Goal: Task Accomplishment & Management: Manage account settings

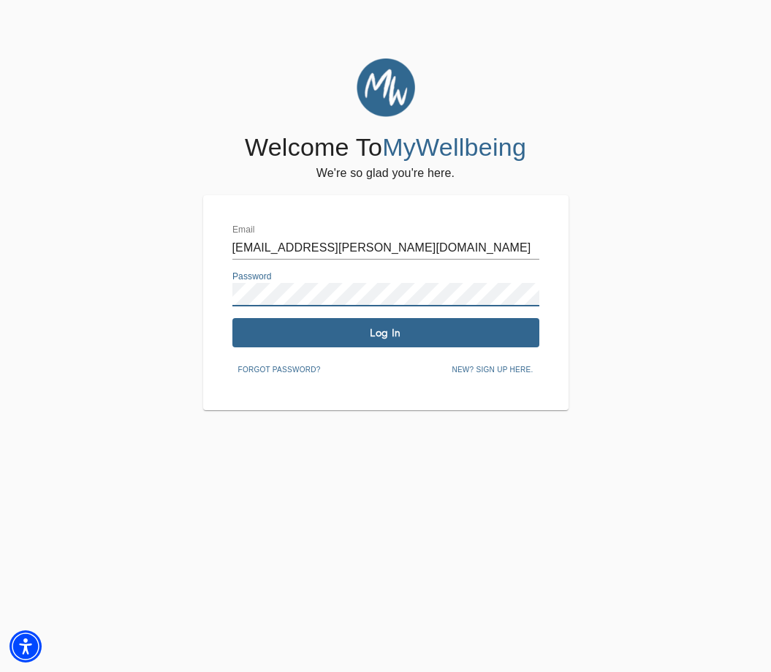
scroll to position [-7, 0]
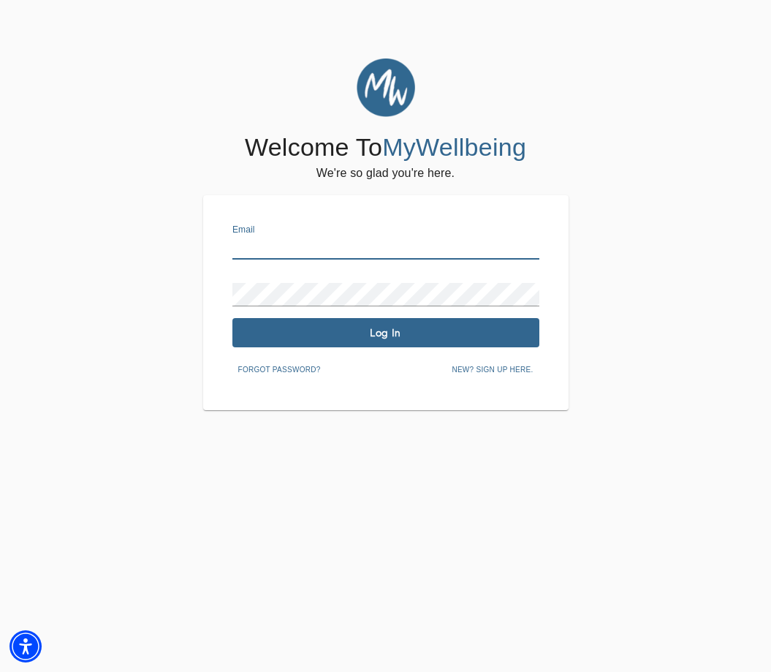
type input "[EMAIL_ADDRESS][PERSON_NAME][DOMAIN_NAME]"
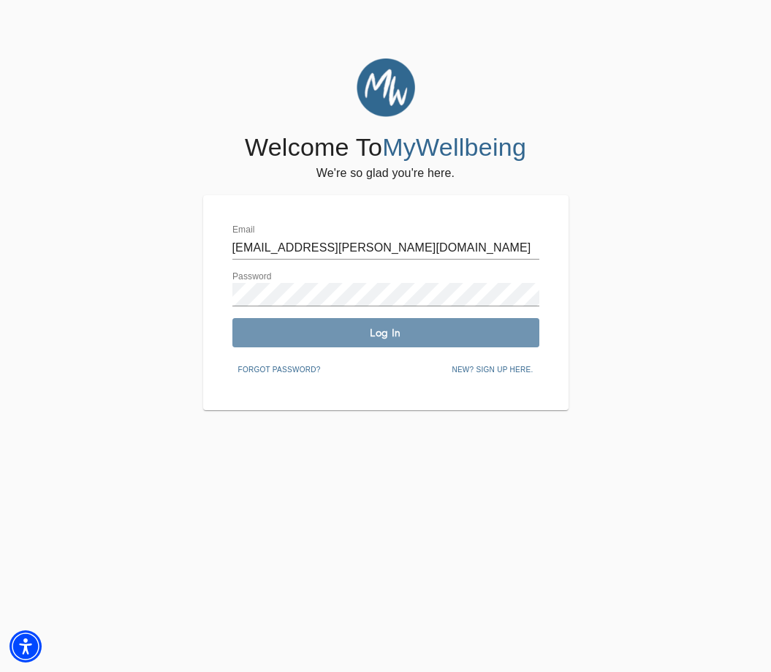
click at [351, 329] on span "Log In" at bounding box center [385, 333] width 295 height 14
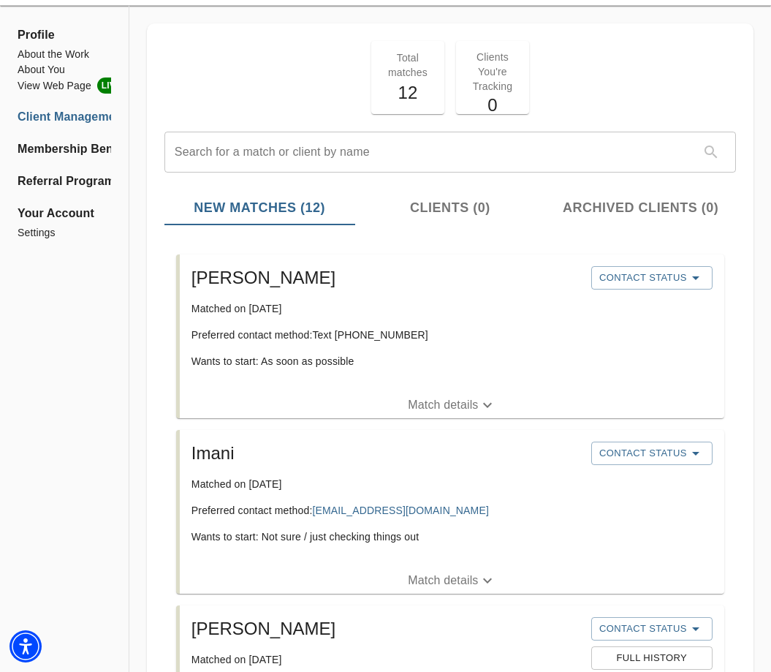
scroll to position [50, 0]
click at [636, 269] on span "Contact Status" at bounding box center [651, 277] width 107 height 18
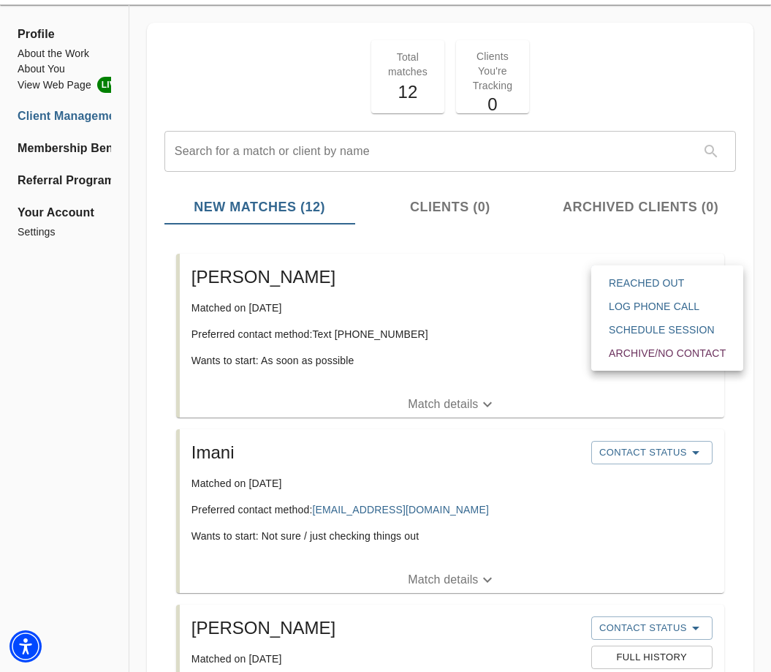
click at [640, 284] on span "Reached Out" at bounding box center [667, 282] width 117 height 15
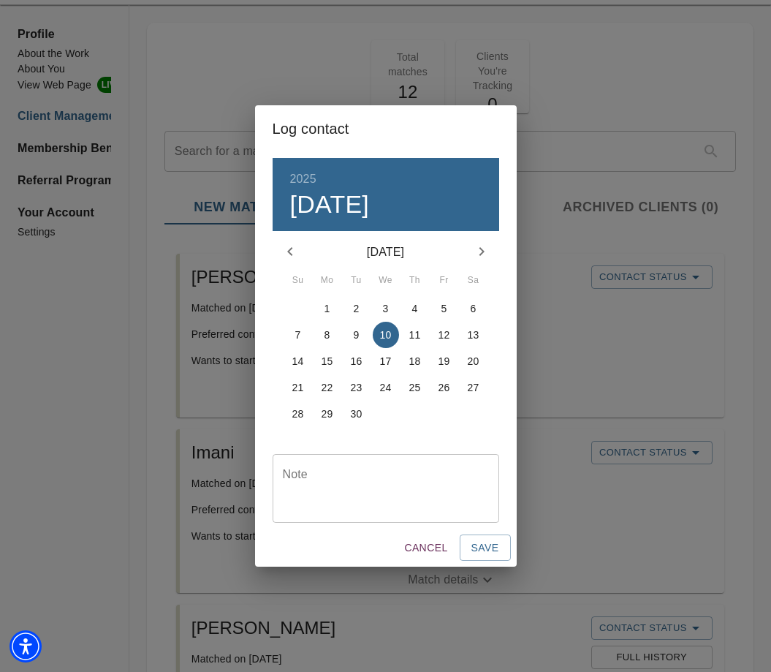
click at [360, 331] on span "9" at bounding box center [356, 334] width 26 height 15
click at [482, 545] on span "Save" at bounding box center [485, 548] width 28 height 18
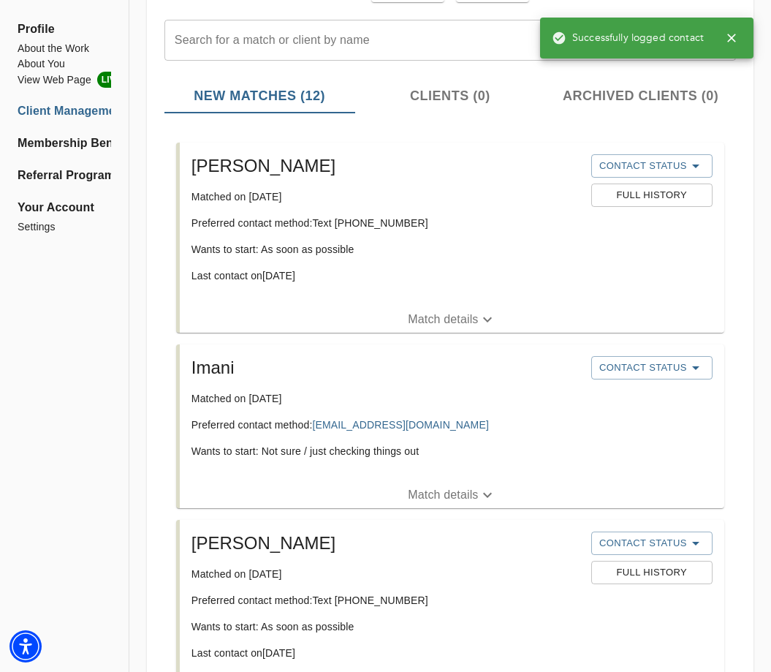
scroll to position [172, 0]
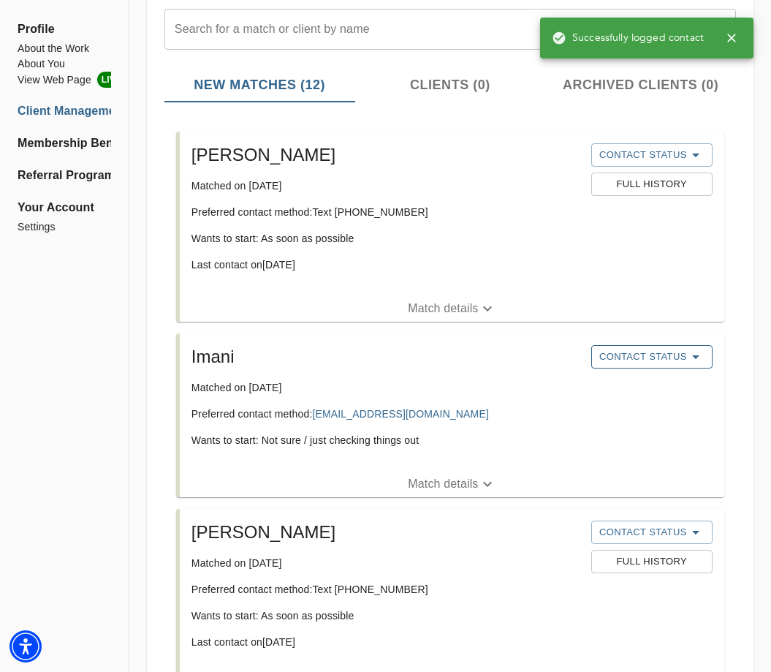
click at [623, 360] on span "Contact Status" at bounding box center [651, 357] width 107 height 18
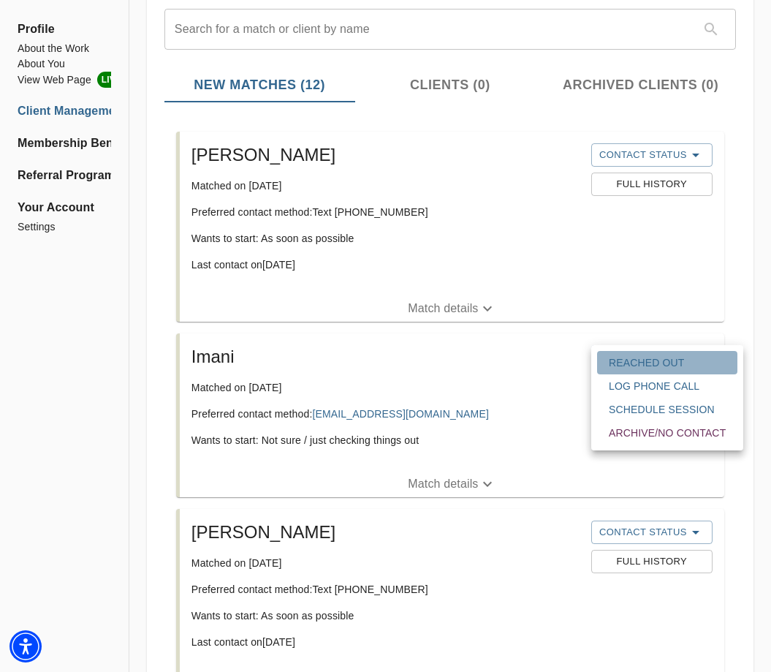
click at [628, 369] on span "Reached Out" at bounding box center [667, 362] width 117 height 15
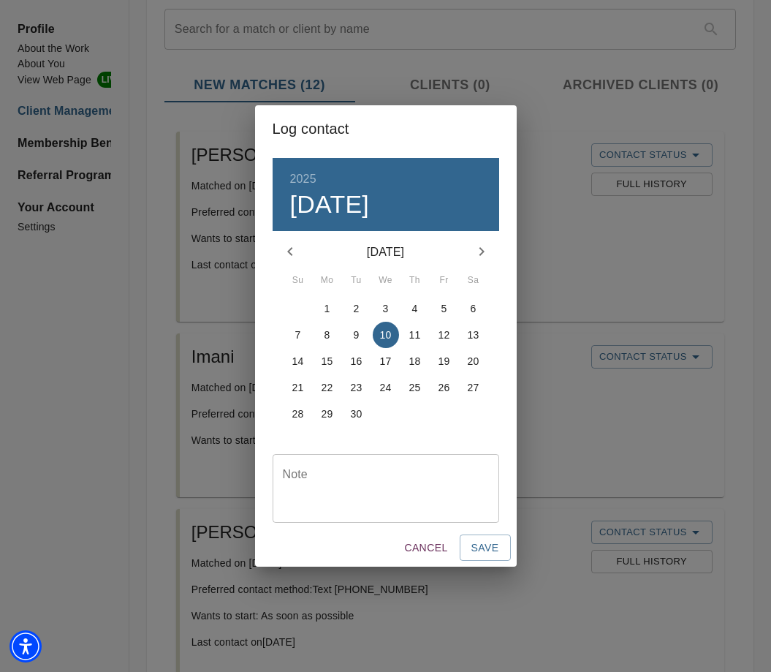
click at [335, 335] on span "8" at bounding box center [327, 334] width 26 height 15
click at [472, 555] on span "Save" at bounding box center [485, 548] width 28 height 18
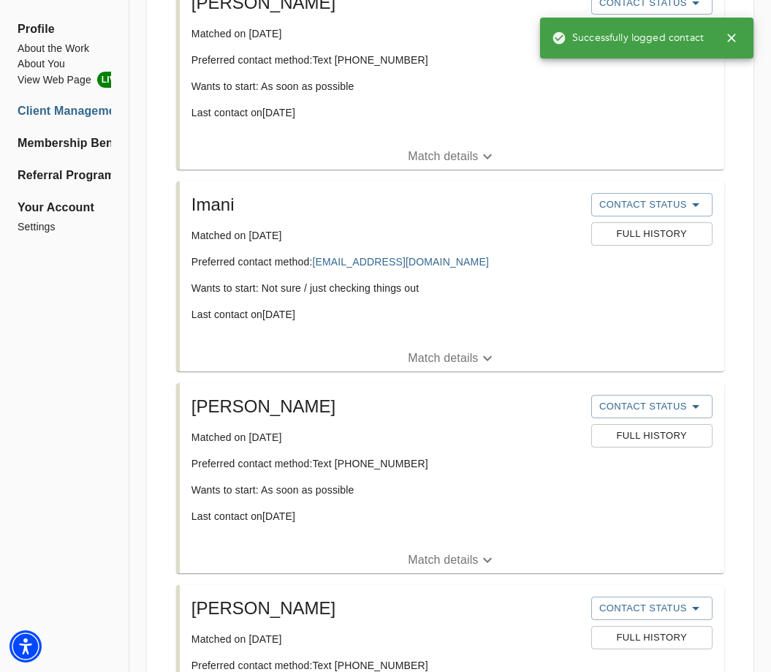
scroll to position [324, 0]
click at [606, 405] on span "Contact Status" at bounding box center [651, 406] width 107 height 18
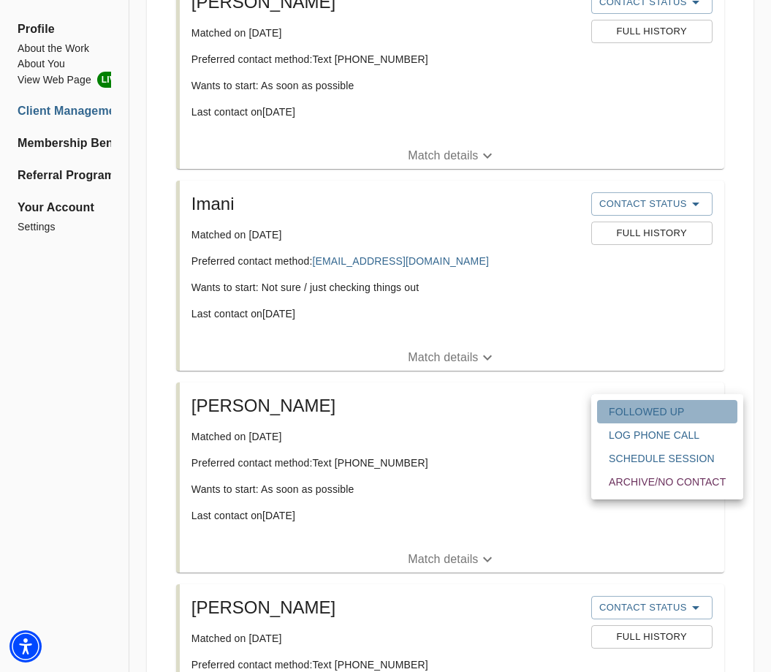
click at [642, 403] on button "Followed Up" at bounding box center [667, 411] width 140 height 23
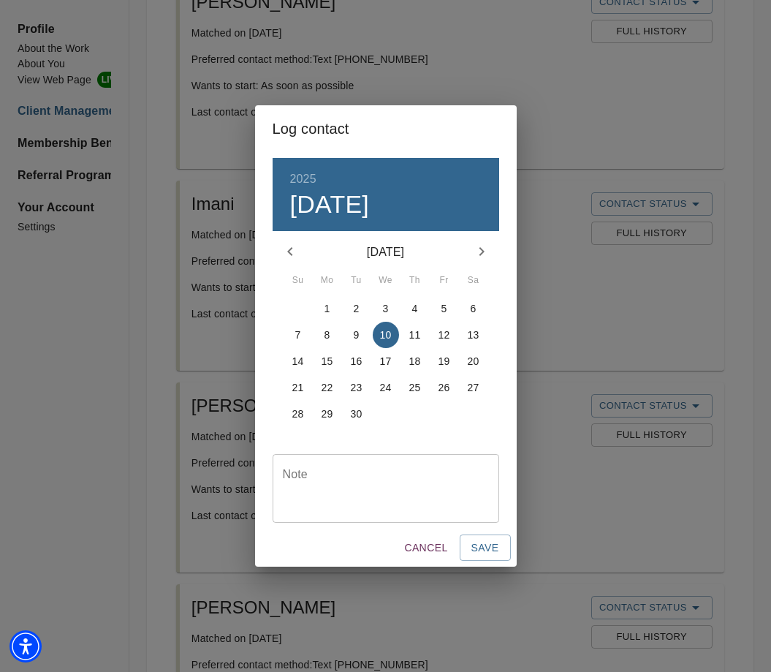
click at [352, 331] on span "9" at bounding box center [356, 334] width 26 height 15
click at [476, 548] on span "Save" at bounding box center [485, 548] width 28 height 18
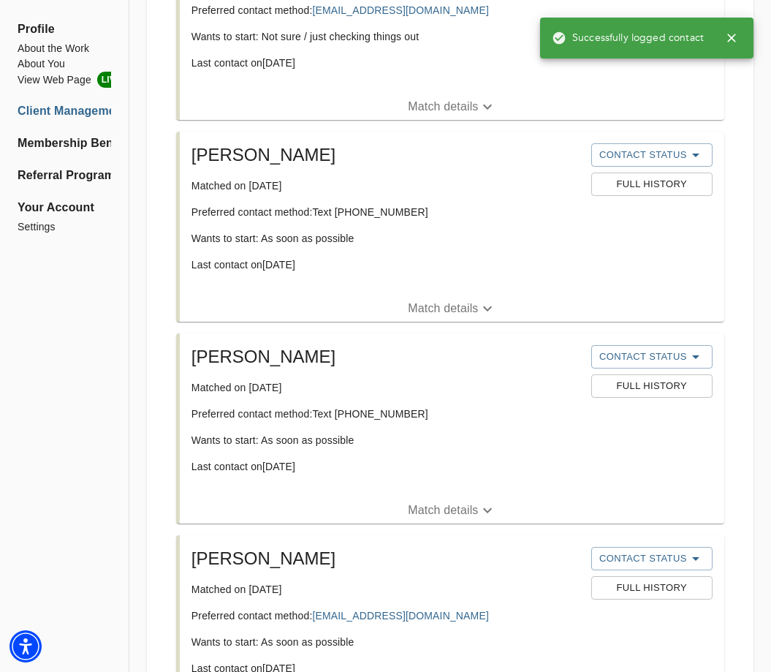
scroll to position [577, 0]
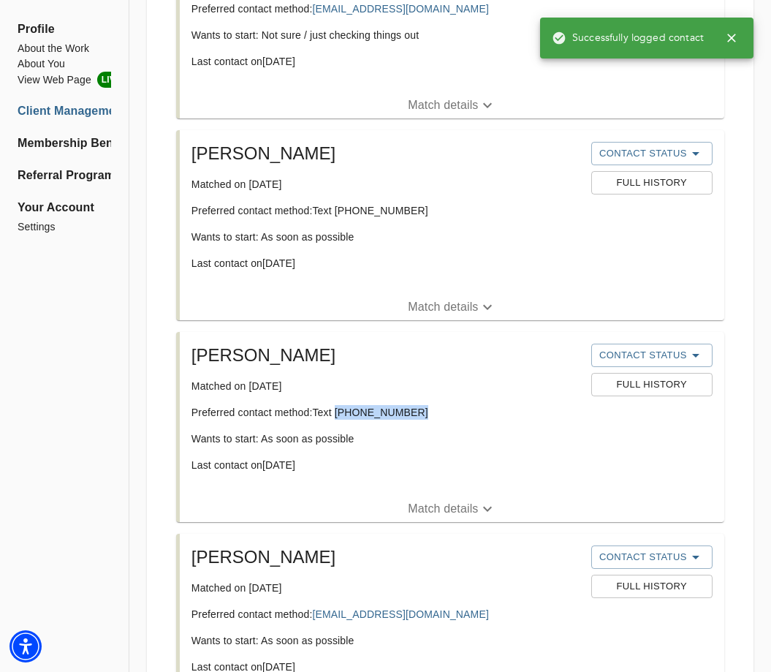
drag, startPoint x: 415, startPoint y: 412, endPoint x: 338, endPoint y: 411, distance: 76.7
click at [338, 411] on p "Preferred contact method: Text [PHONE_NUMBER]" at bounding box center [385, 412] width 388 height 15
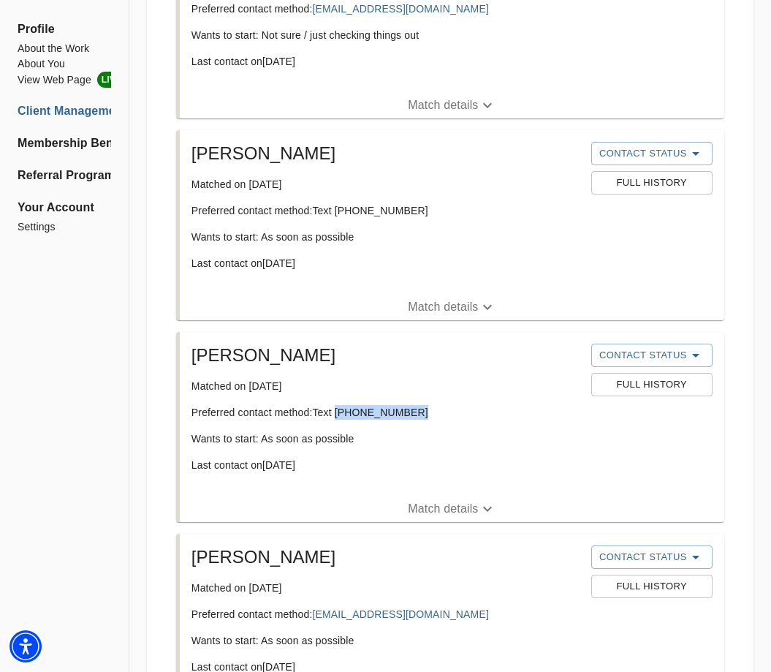
copy p "[PHONE_NUMBER]"
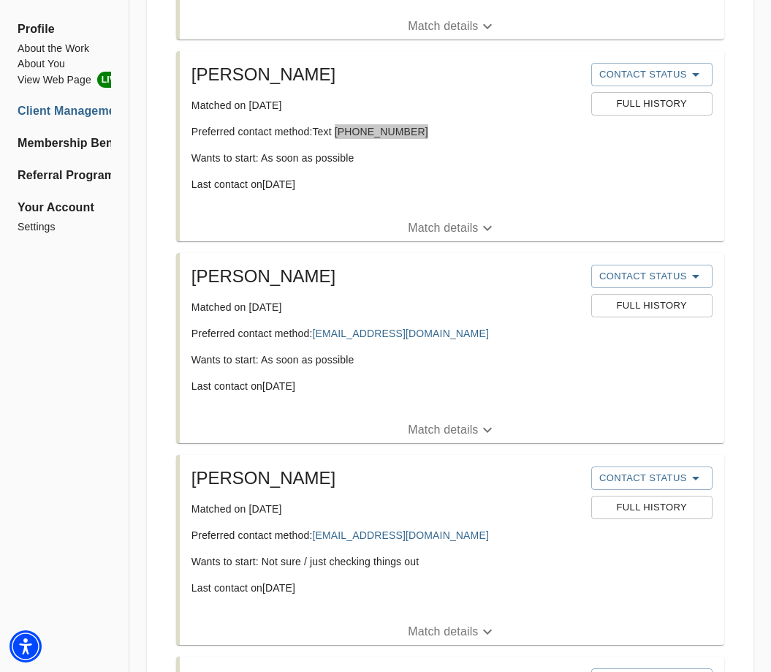
scroll to position [858, 0]
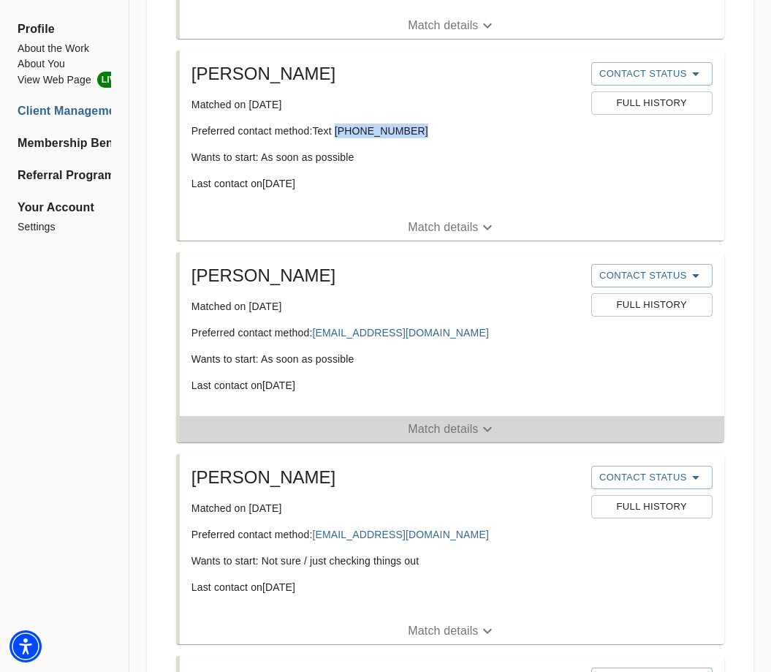
click at [464, 425] on p "Match details" at bounding box center [443, 429] width 70 height 18
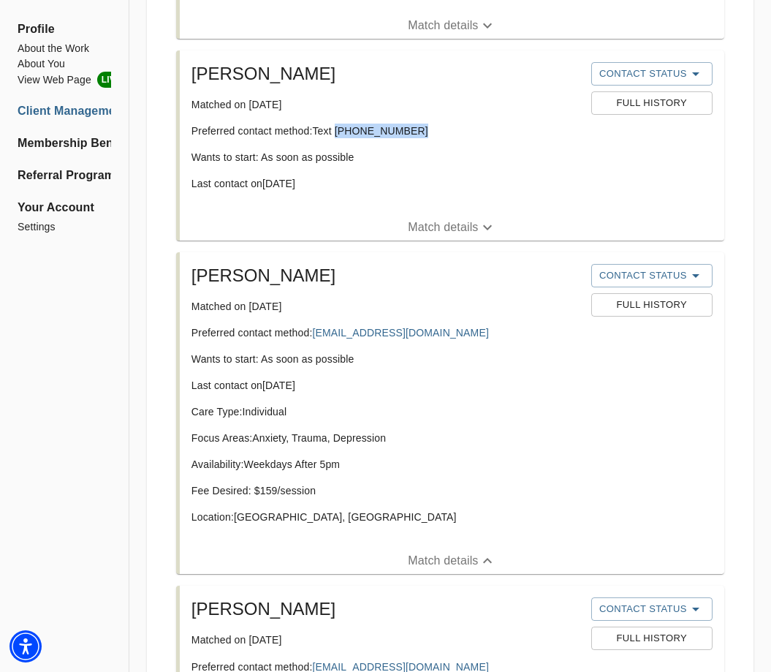
click at [449, 552] on p "Match details" at bounding box center [443, 561] width 70 height 18
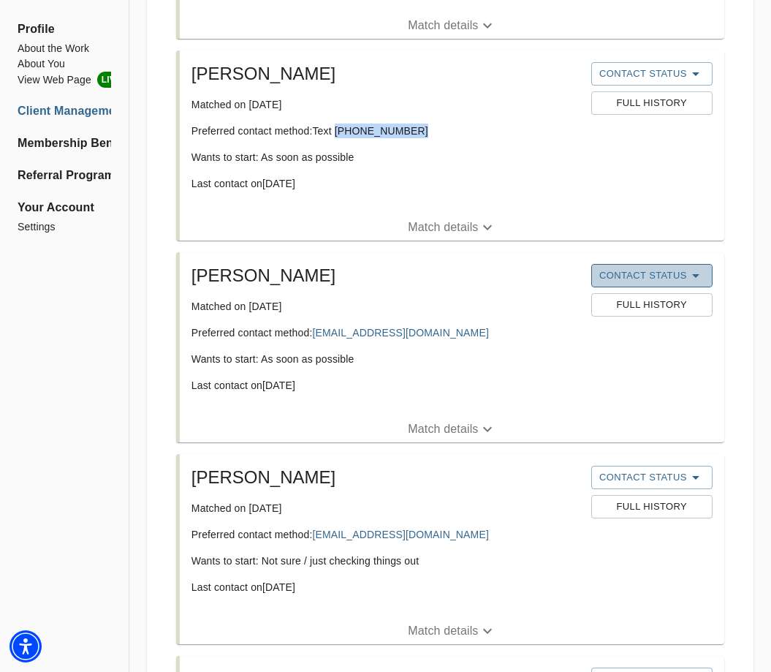
click at [676, 270] on span "Contact Status" at bounding box center [651, 276] width 107 height 18
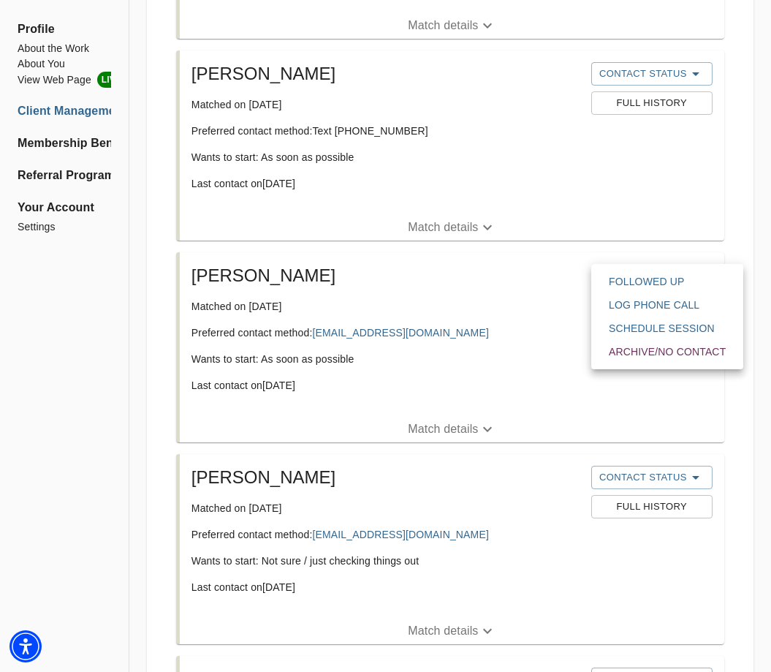
click at [515, 285] on div at bounding box center [385, 336] width 771 height 672
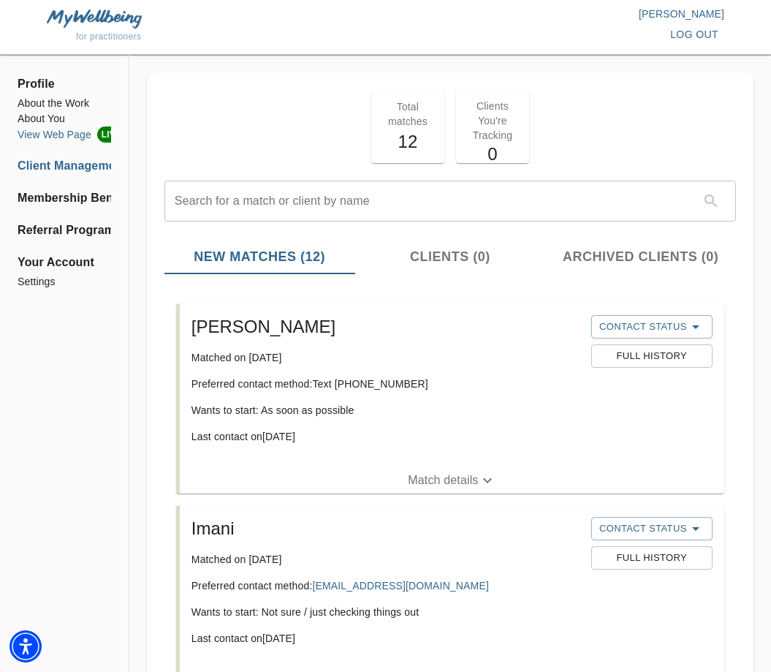
scroll to position [0, 0]
click at [47, 135] on li "View Web Page LIVE" at bounding box center [65, 134] width 94 height 16
